Goal: Obtain resource: Download file/media

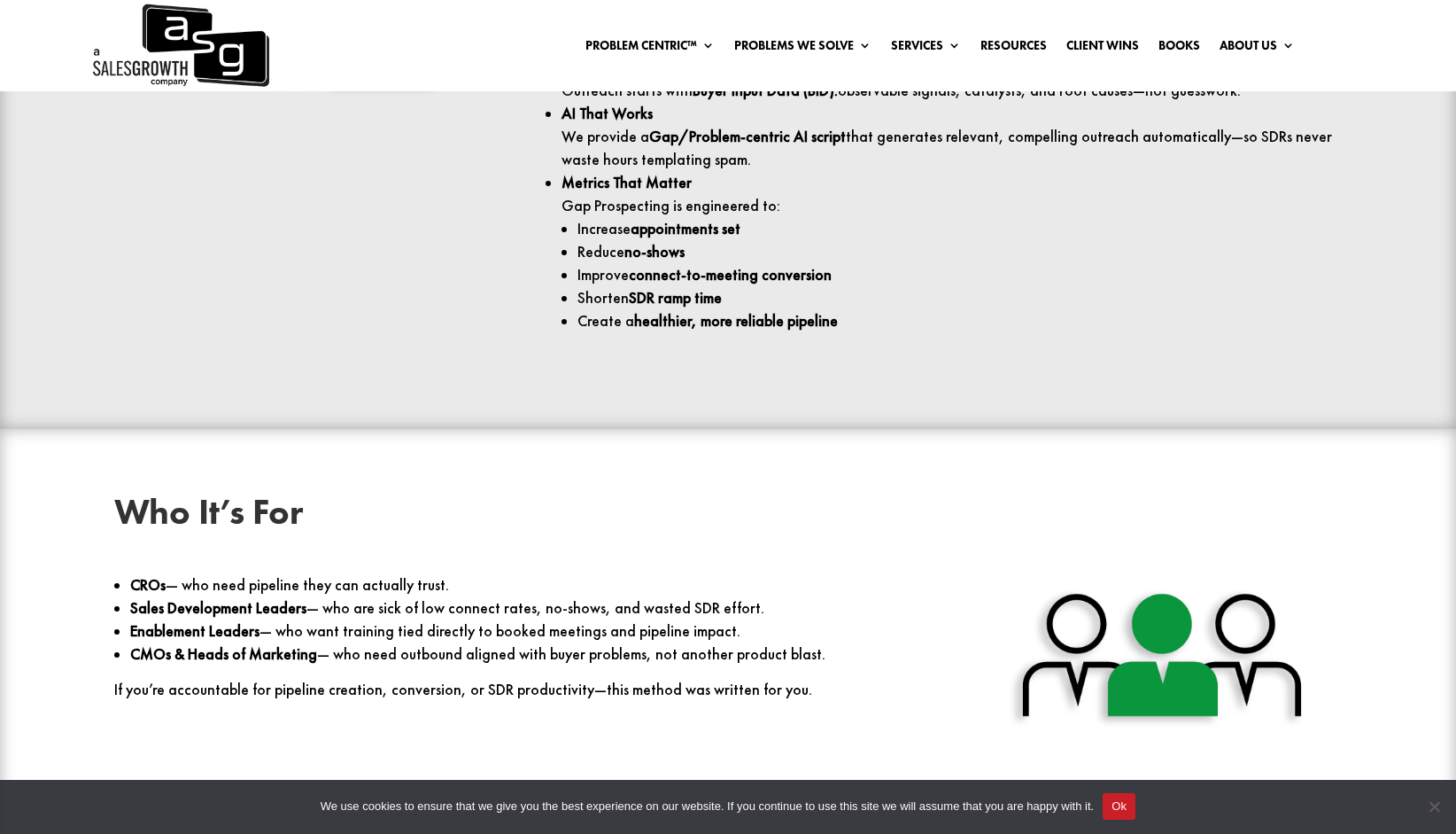
scroll to position [2188, 0]
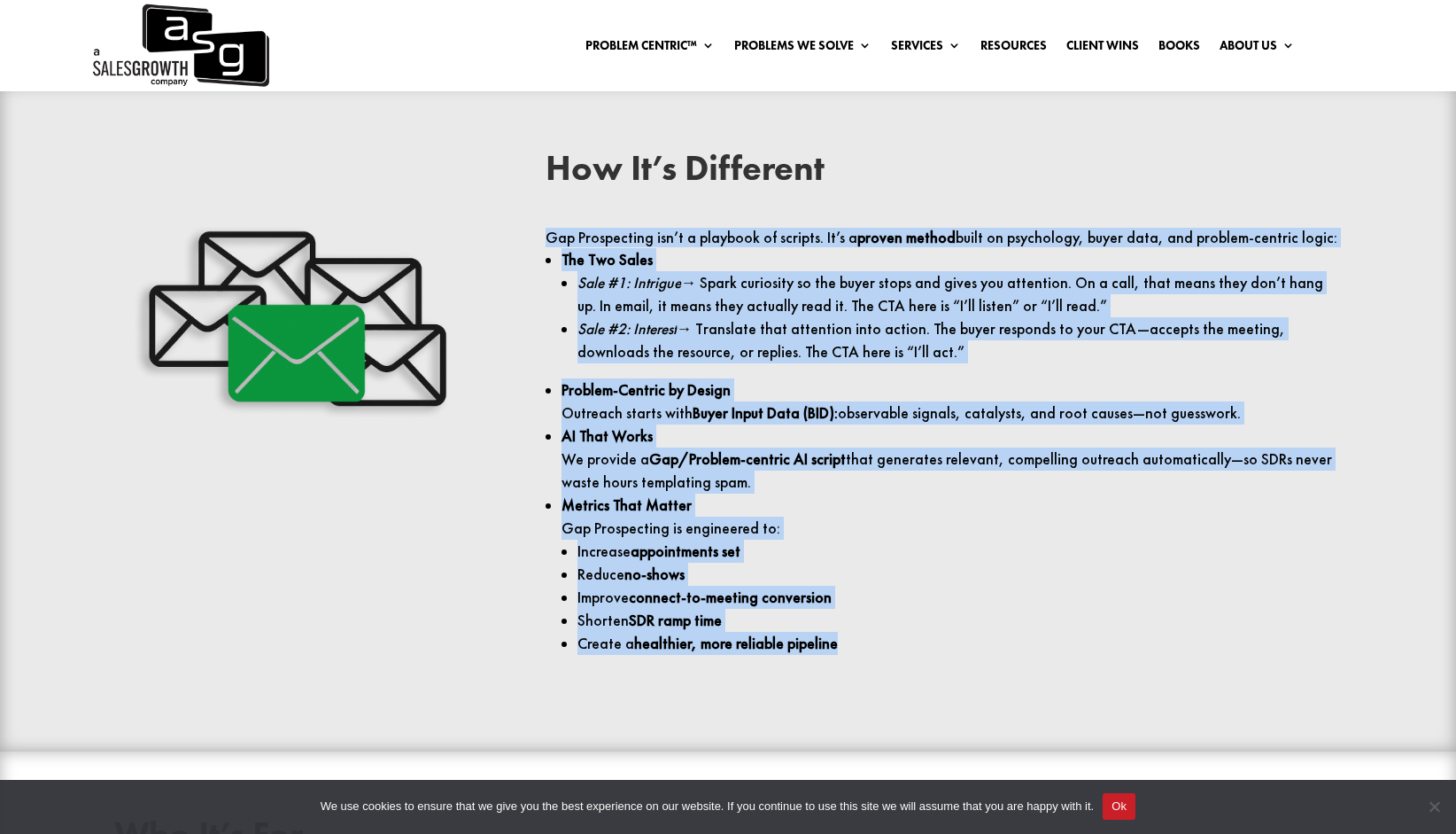
drag, startPoint x: 608, startPoint y: 234, endPoint x: 1101, endPoint y: 675, distance: 661.5
click at [1101, 677] on div "How It’s Different Gap Prospecting isn’t a playbook of scripts. It’s a proven m…" at bounding box center [728, 417] width 1311 height 583
click at [1101, 675] on ul "The Two Sales Sale #1: Intrigue → Spark curiosity so the buyer stops and gives …" at bounding box center [943, 467] width 795 height 439
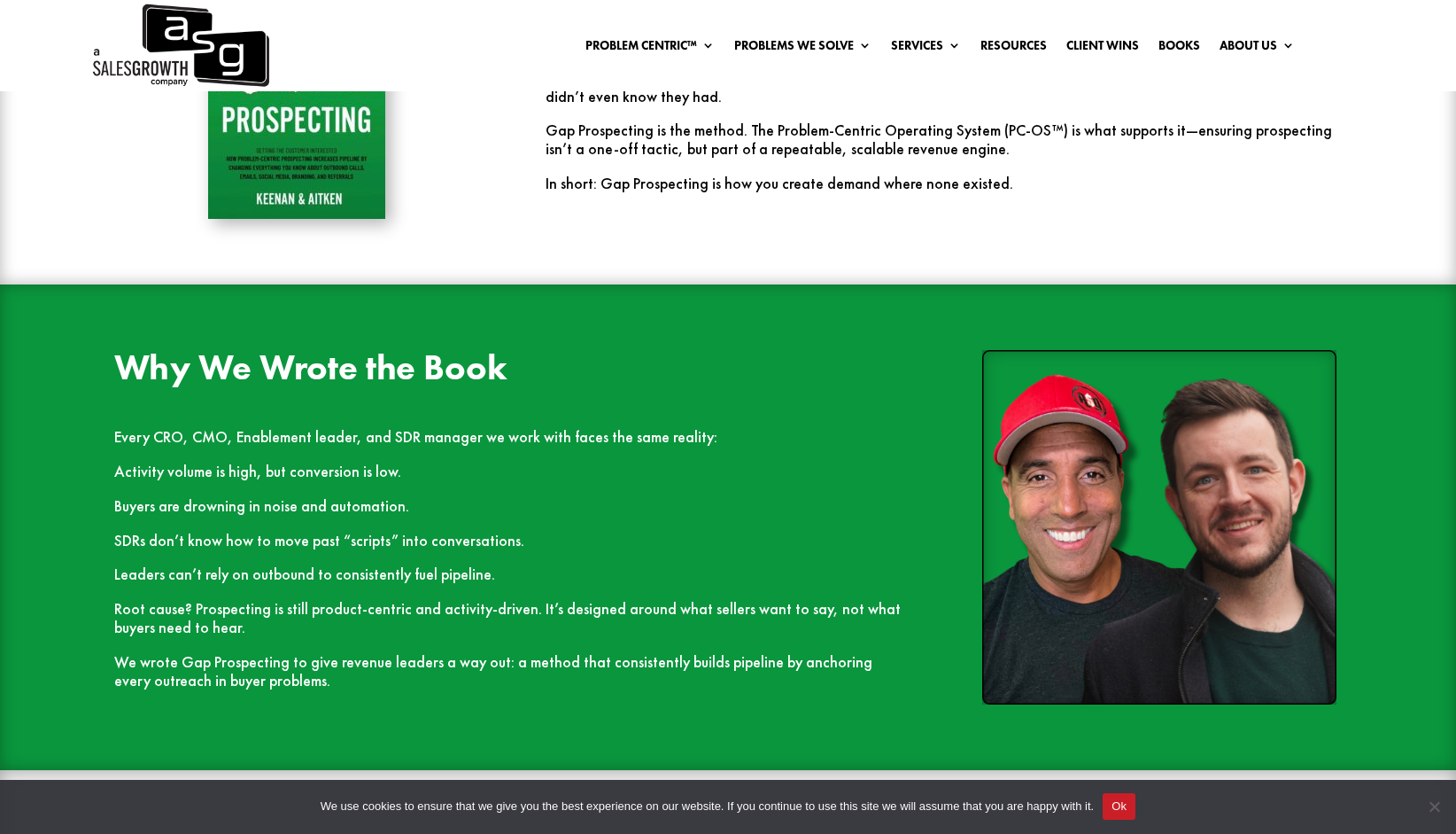
scroll to position [0, 0]
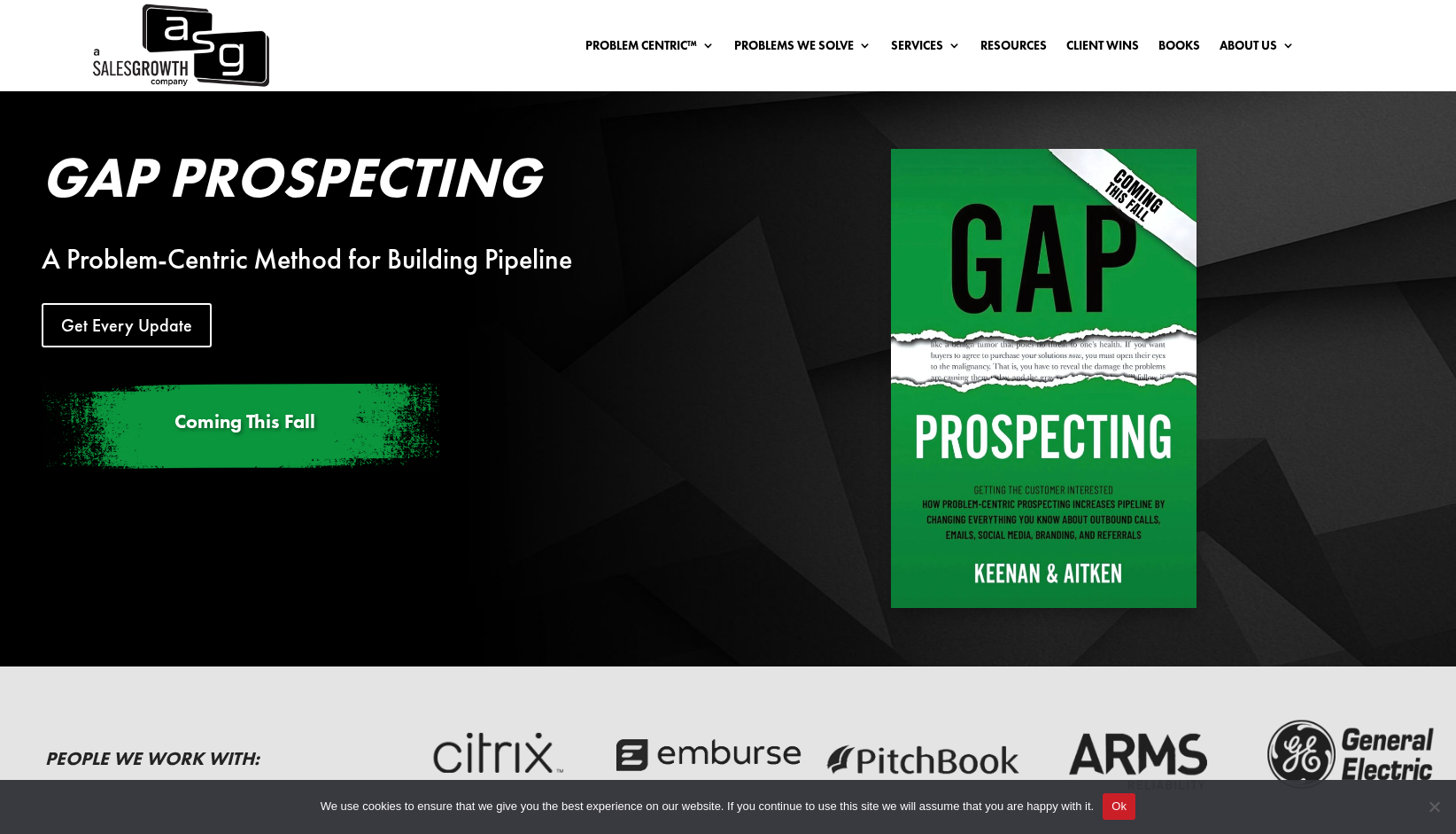
click at [1164, 46] on link "Books" at bounding box center [1179, 48] width 42 height 19
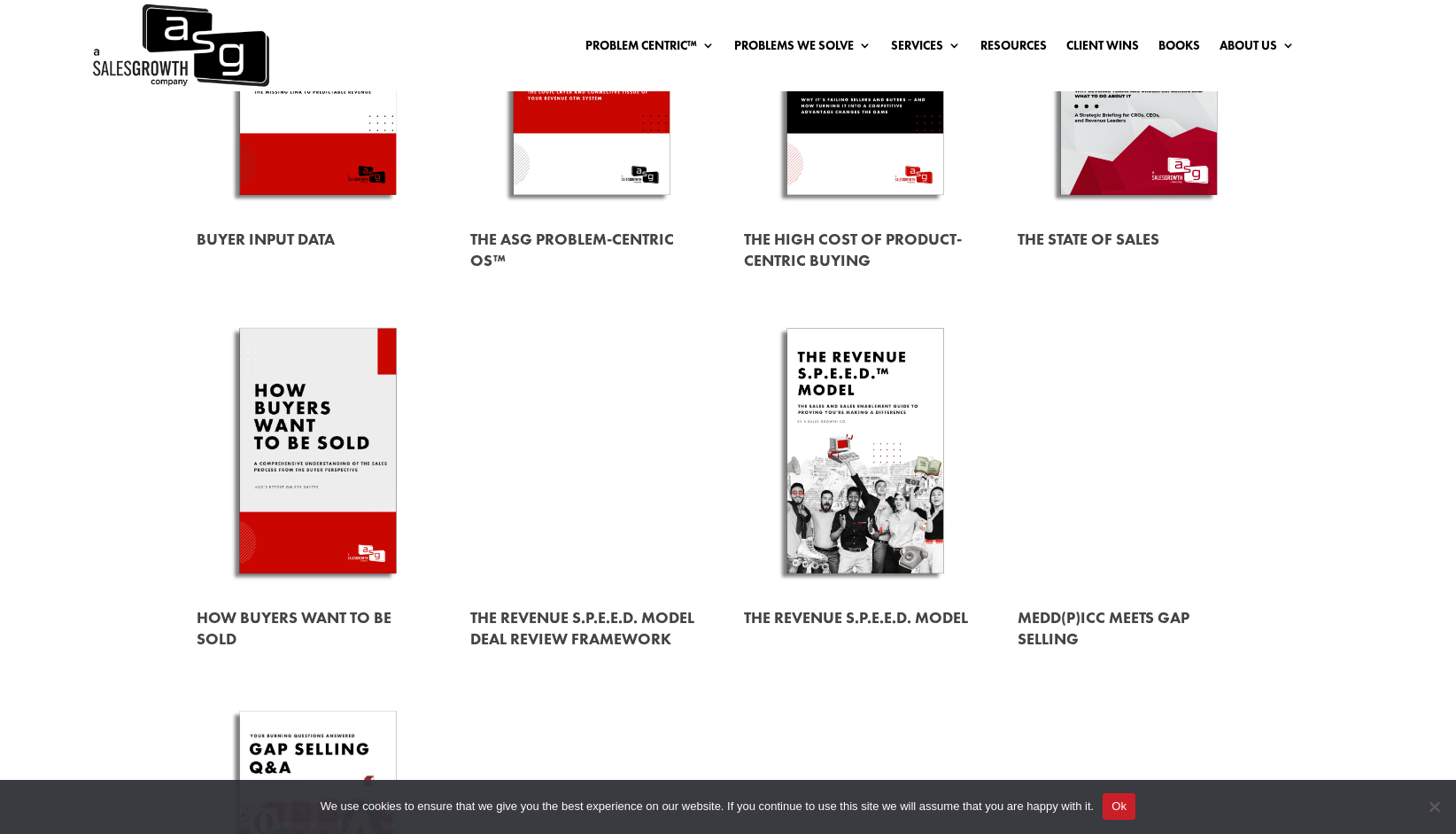
scroll to position [89, 0]
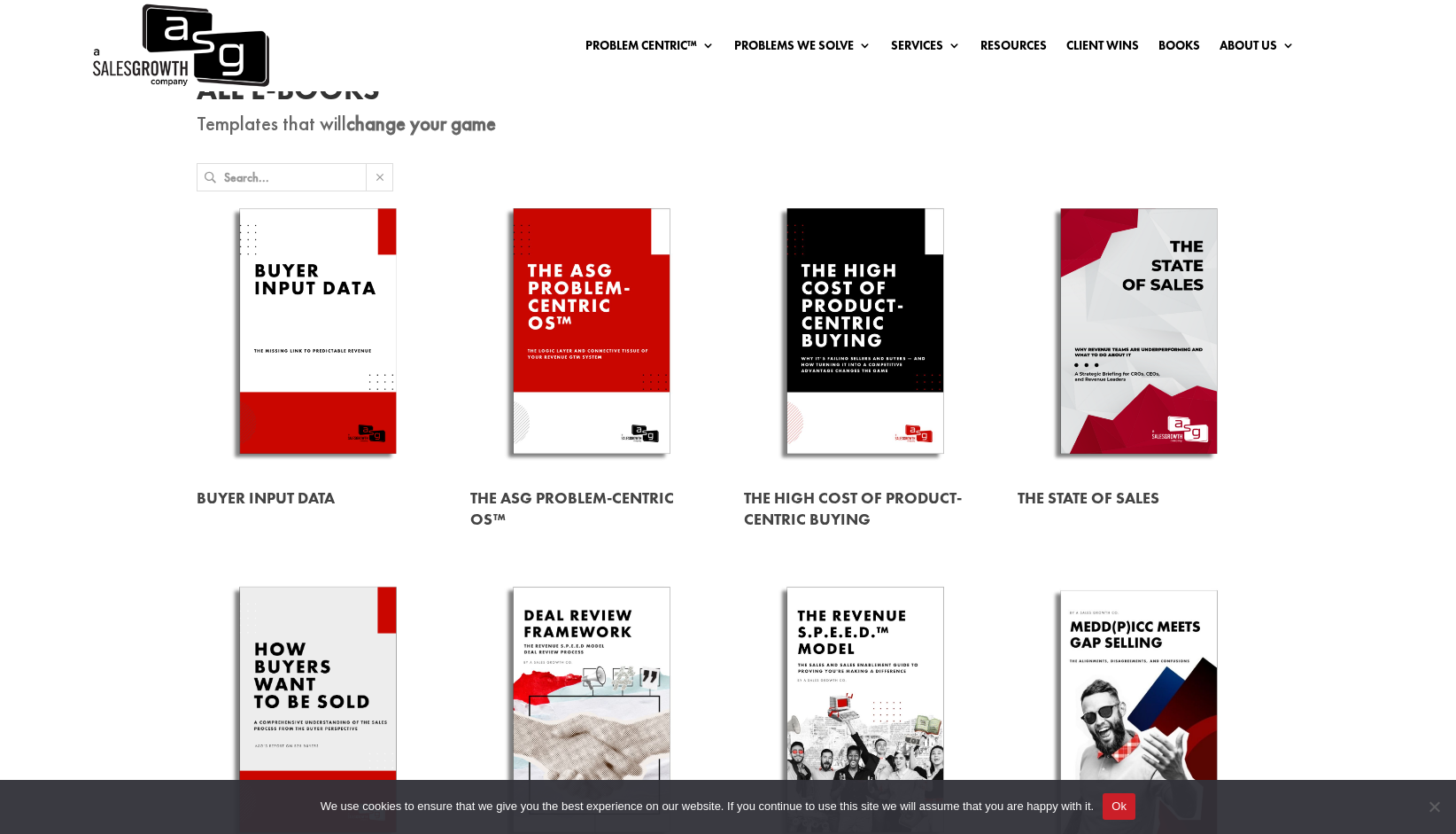
drag, startPoint x: 1385, startPoint y: 251, endPoint x: 1446, endPoint y: 207, distance: 75.2
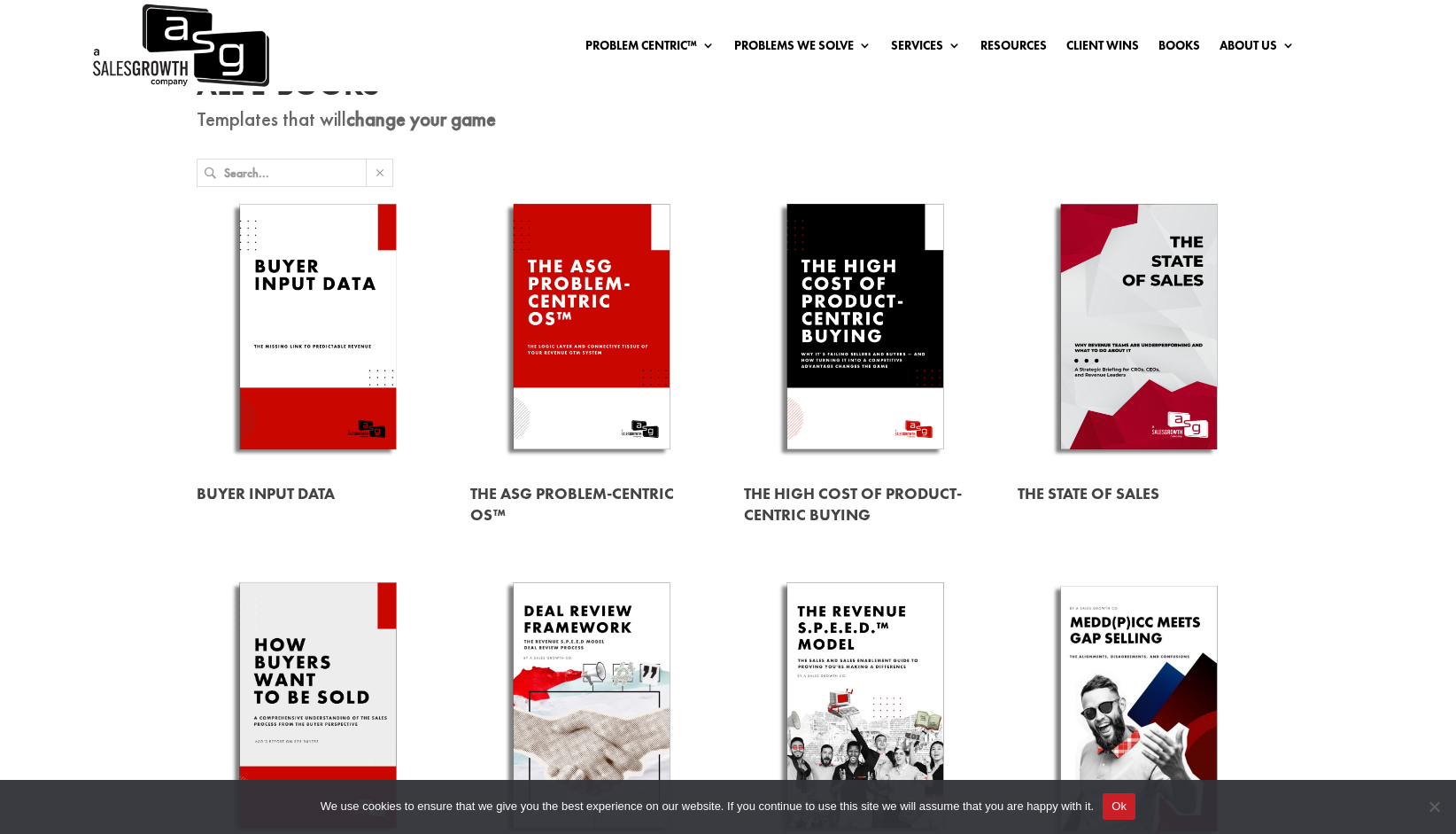
scroll to position [0, 0]
